Goal: Task Accomplishment & Management: Use online tool/utility

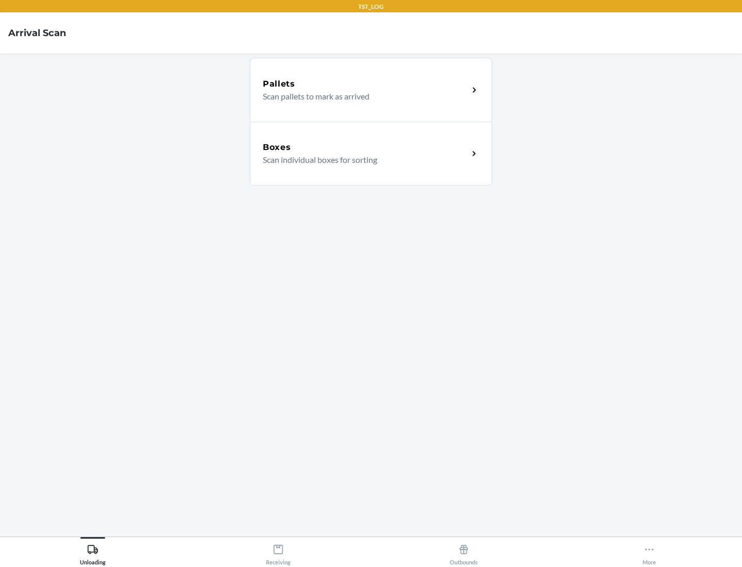
click at [365, 147] on div "Boxes" at bounding box center [366, 147] width 206 height 12
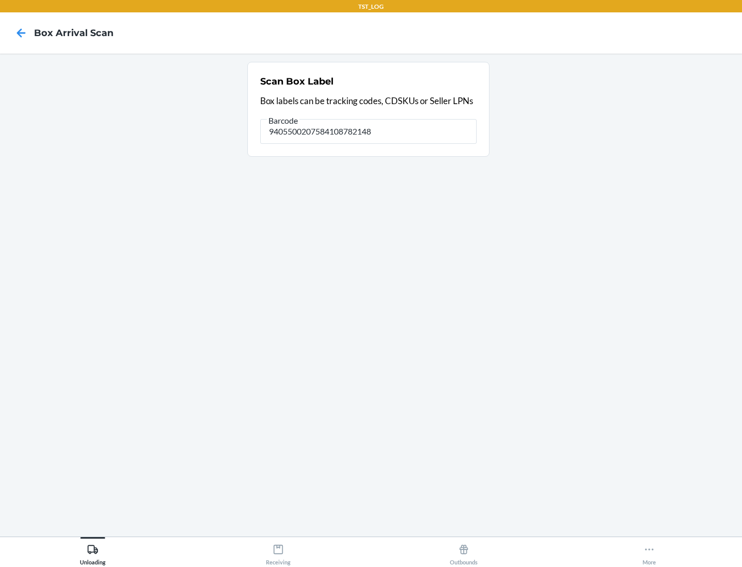
type input "9405500207584108782148"
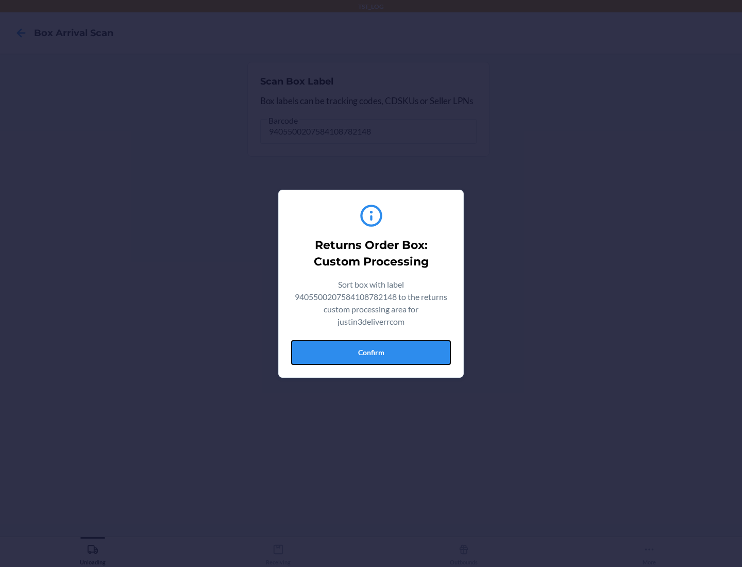
click at [371, 352] on button "Confirm" at bounding box center [371, 352] width 160 height 25
